Goal: Navigation & Orientation: Find specific page/section

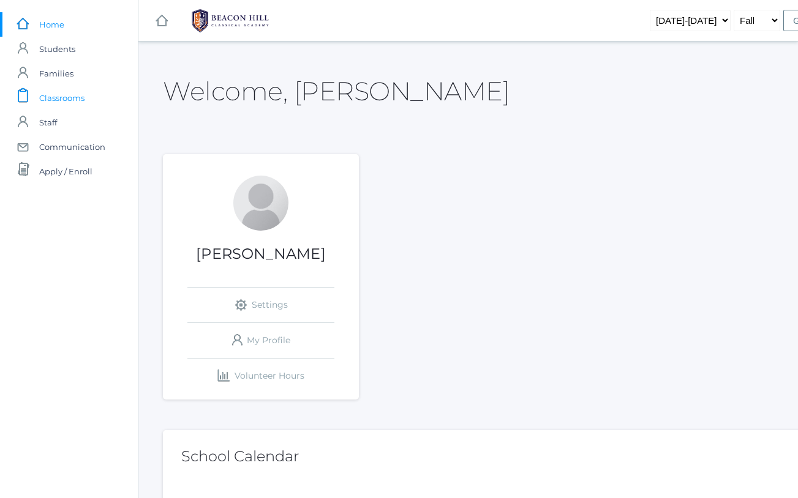
click at [61, 102] on span "Classrooms" at bounding box center [61, 98] width 45 height 24
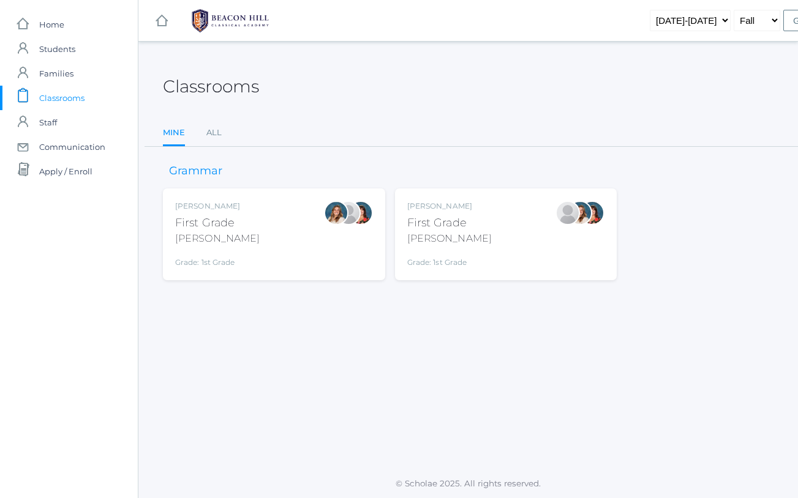
click at [433, 215] on div "First Grade" at bounding box center [449, 223] width 84 height 17
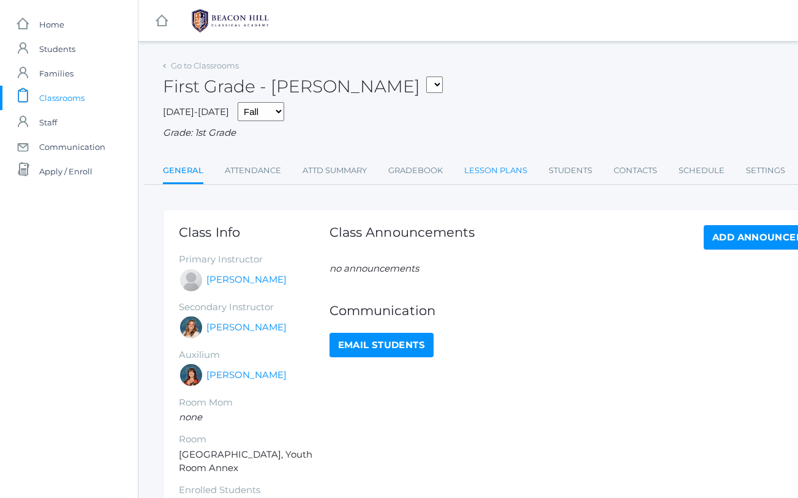
click at [485, 167] on link "Lesson Plans" at bounding box center [495, 171] width 63 height 24
